Goal: Navigation & Orientation: Find specific page/section

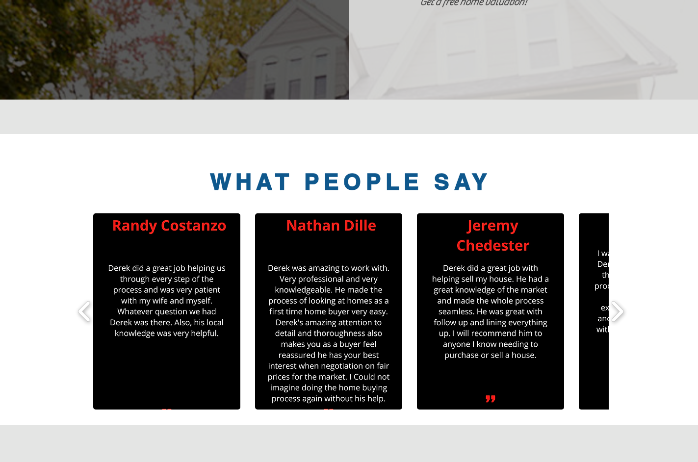
scroll to position [785, 0]
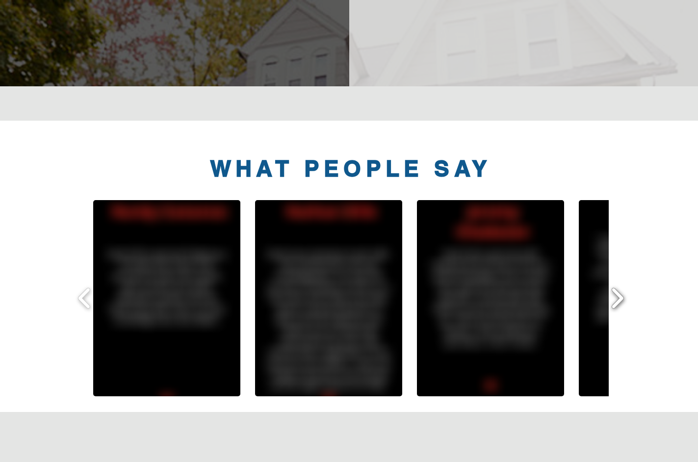
click at [625, 279] on button "play forward" at bounding box center [617, 298] width 22 height 118
click at [615, 276] on button "play forward" at bounding box center [617, 298] width 22 height 118
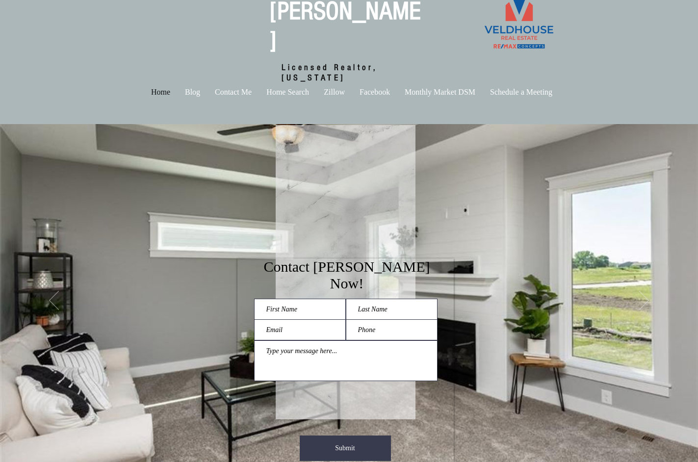
scroll to position [0, 0]
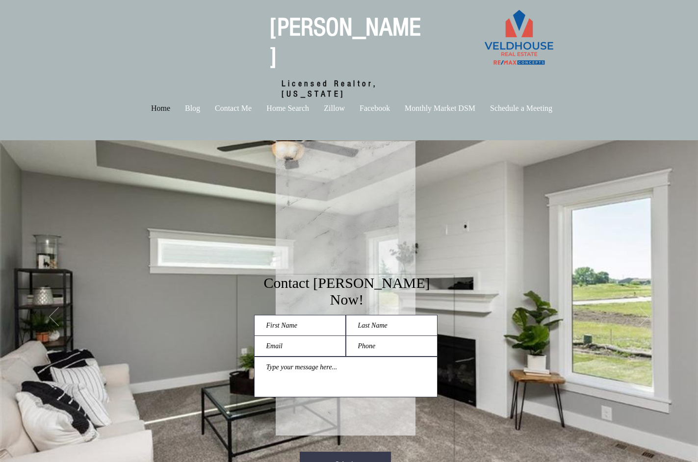
click at [200, 102] on p "Blog" at bounding box center [192, 108] width 25 height 12
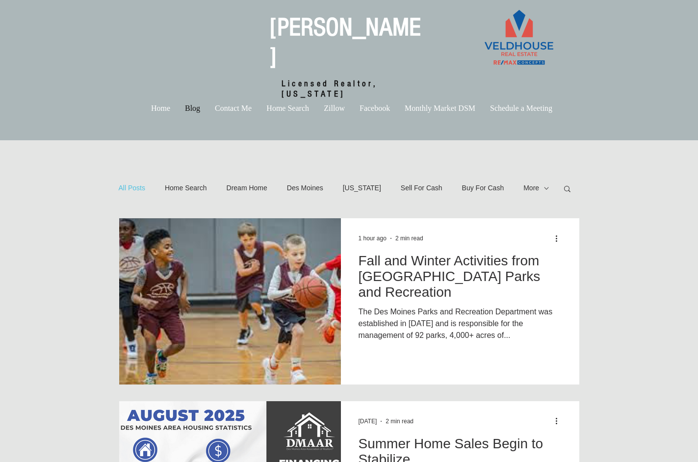
click at [229, 102] on p "Contact Me" at bounding box center [233, 108] width 47 height 12
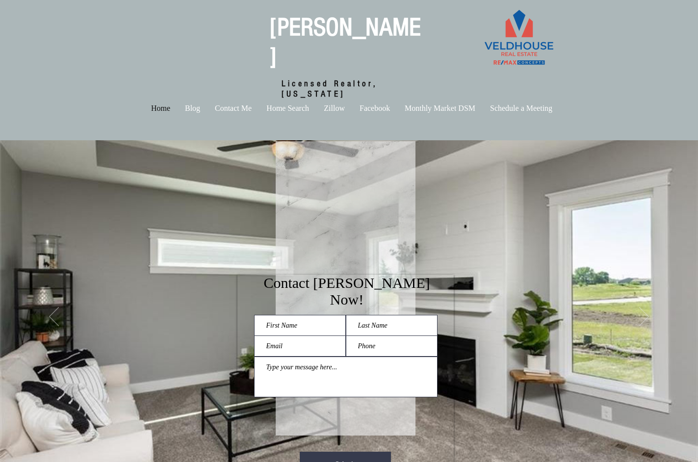
click at [465, 102] on p "Monthly Market DSM" at bounding box center [440, 108] width 80 height 12
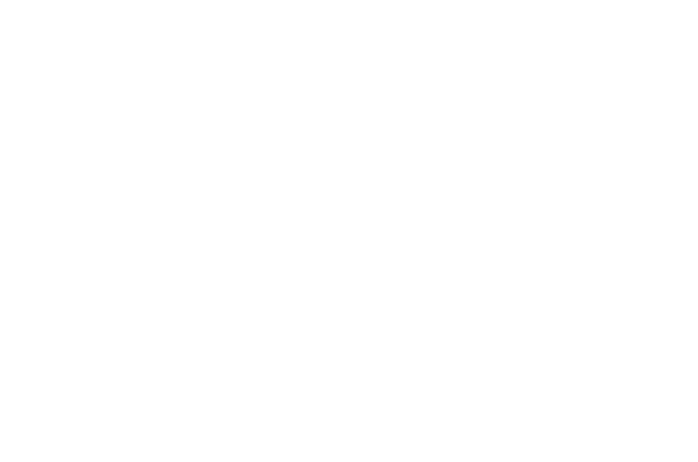
scroll to position [1030, 0]
